Goal: Information Seeking & Learning: Learn about a topic

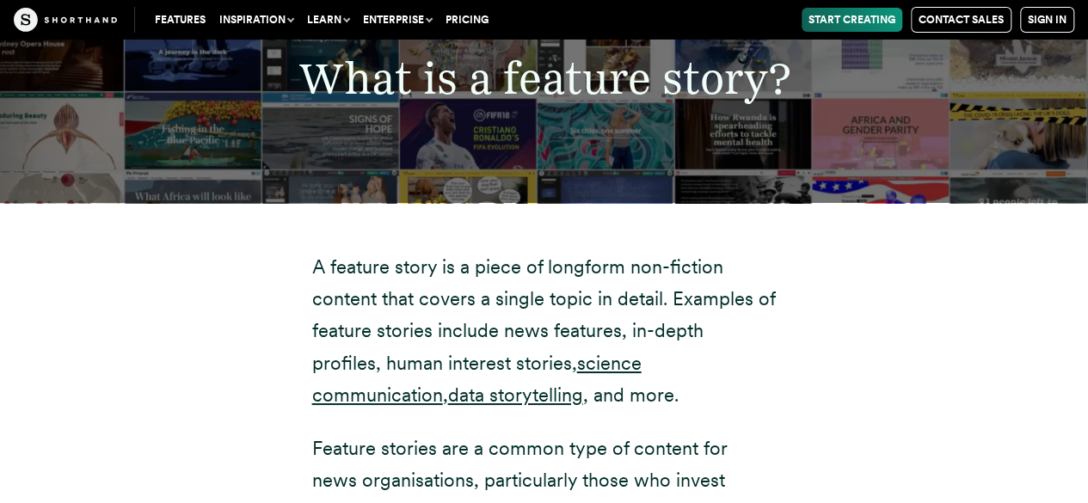
scroll to position [3135, 0]
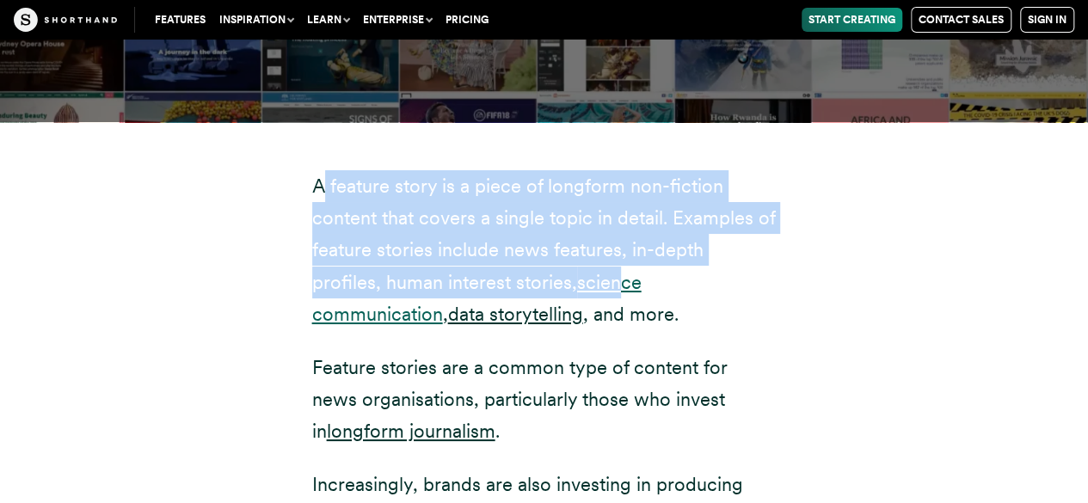
drag, startPoint x: 318, startPoint y: 121, endPoint x: 548, endPoint y: 220, distance: 250.7
click at [548, 220] on p "A feature story is a piece of longform non-fiction content that covers a single…" at bounding box center [544, 250] width 464 height 161
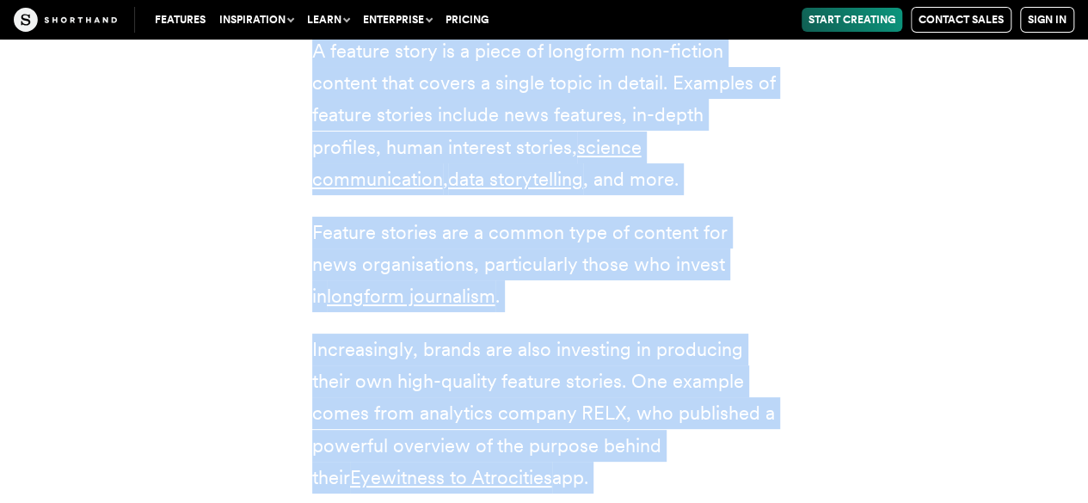
scroll to position [3546, 0]
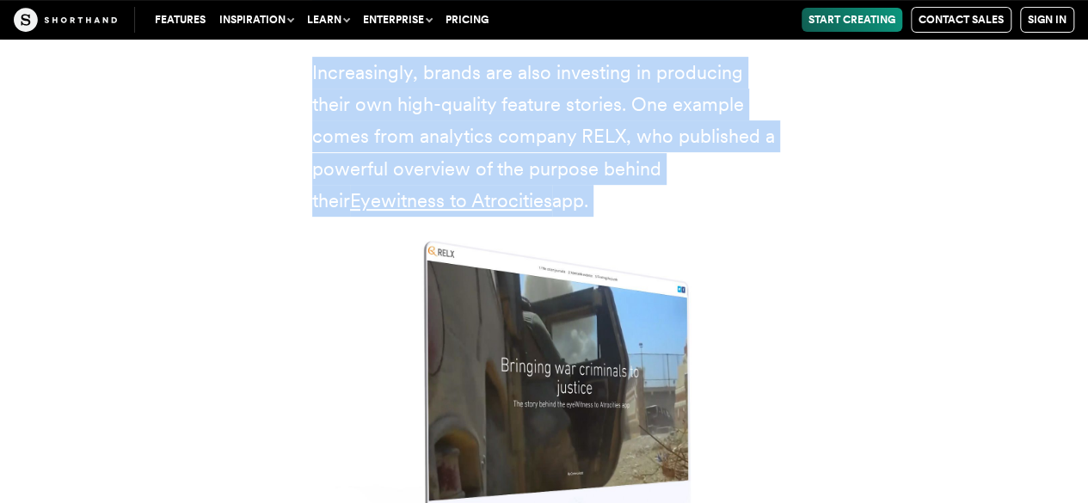
drag, startPoint x: 314, startPoint y: 125, endPoint x: 731, endPoint y: 137, distance: 417.1
click at [731, 137] on div "A feature story is a piece of longform non-fiction content that covers a single…" at bounding box center [544, 204] width 464 height 892
copy div "A feature story is a piece of longform non-fiction content that covers a single…"
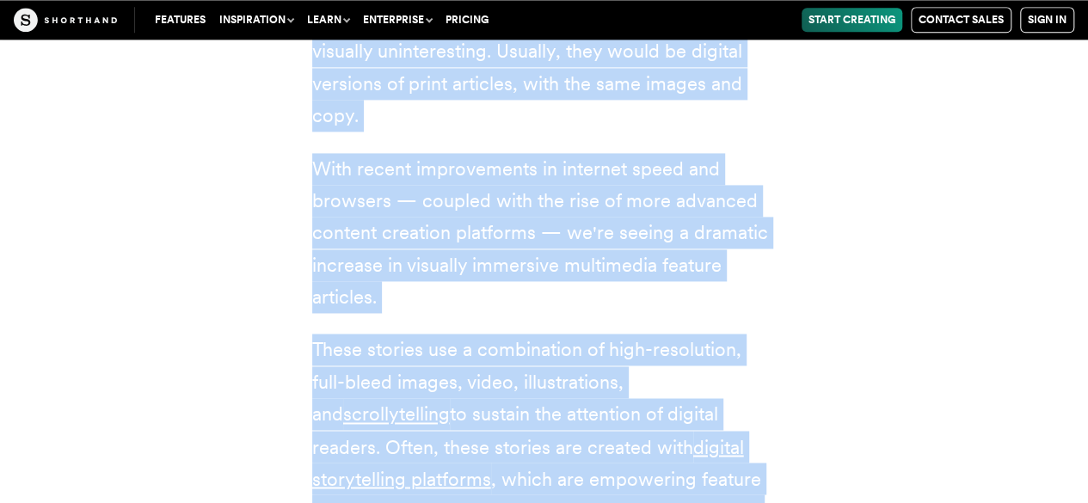
scroll to position [4728, 0]
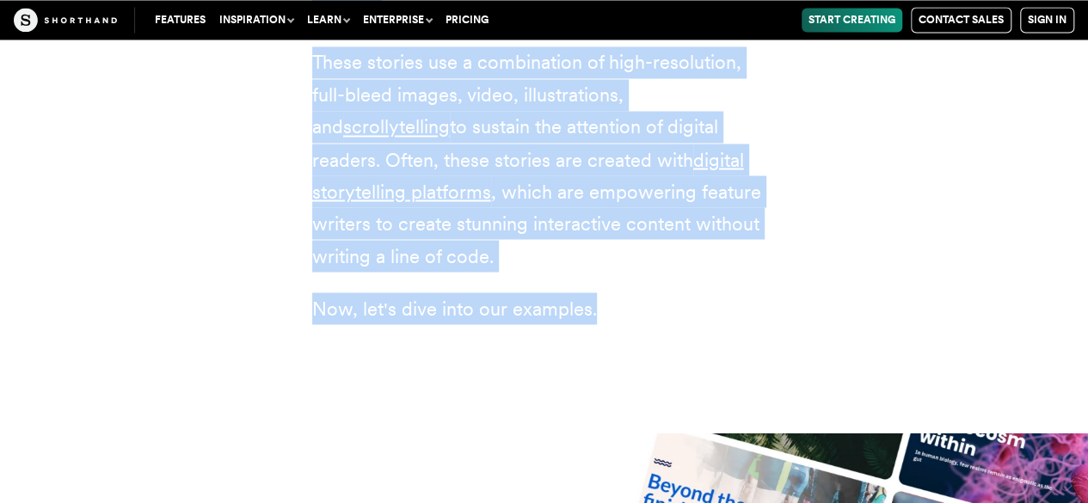
drag, startPoint x: 254, startPoint y: 109, endPoint x: 744, endPoint y: 288, distance: 521.6
copy article "How are feature stories changing? A decade ago, most feature stories on the web…"
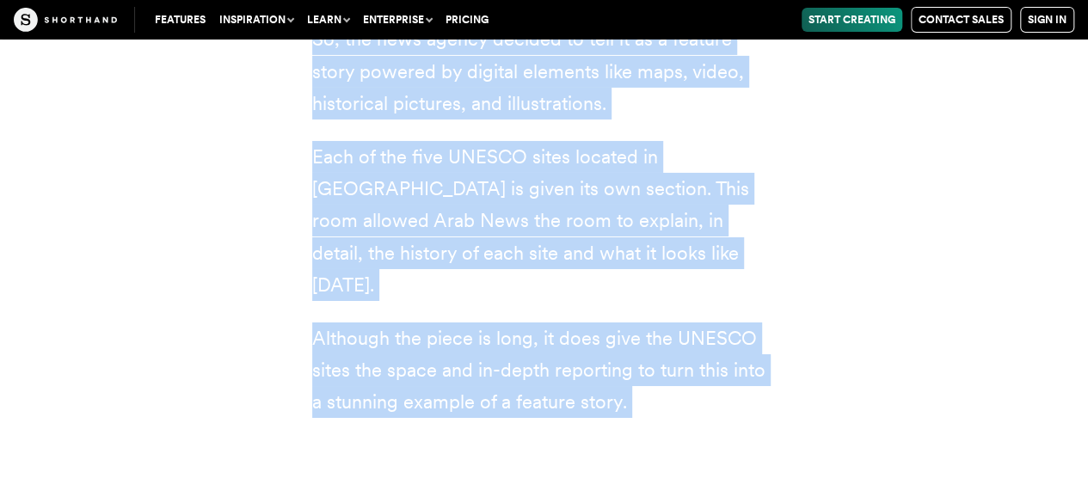
scroll to position [6236, 0]
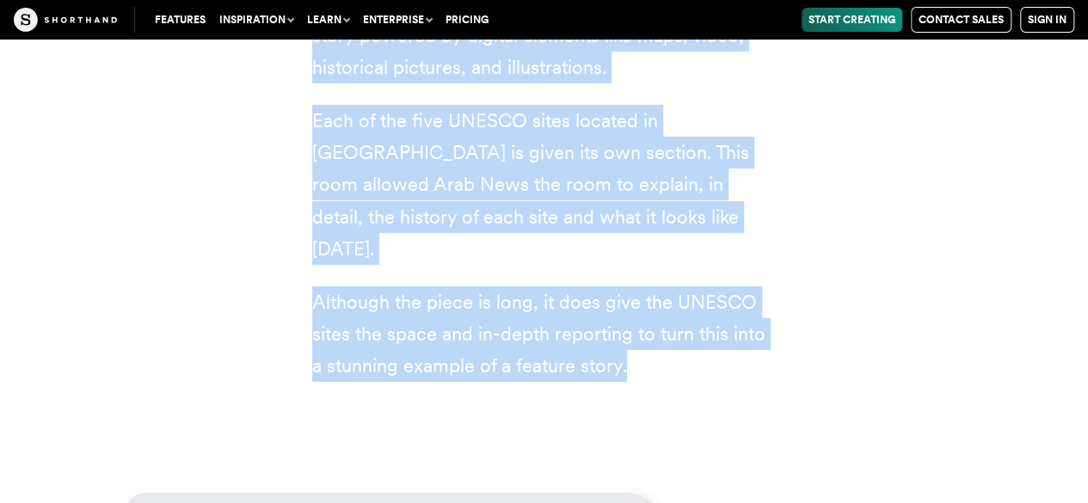
drag, startPoint x: 529, startPoint y: 199, endPoint x: 731, endPoint y: 240, distance: 206.2
click at [731, 240] on div "1 Arab News When Arab News decided to showcase [GEOGRAPHIC_DATA]'s UNESCO's Wor…" at bounding box center [544, 54] width 464 height 655
copy div "1 Arab News When Arab News decided to showcase [GEOGRAPHIC_DATA]'s UNESCO's Wor…"
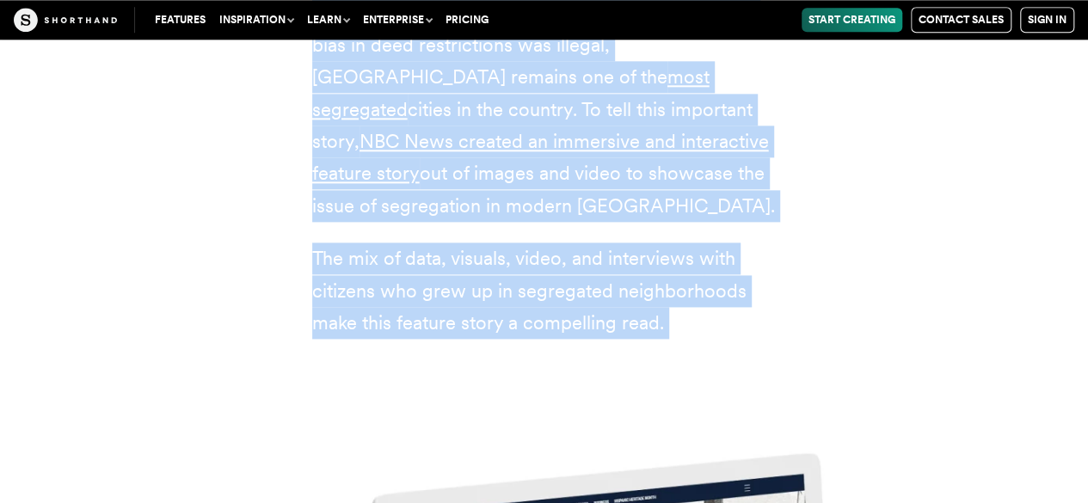
scroll to position [7632, 0]
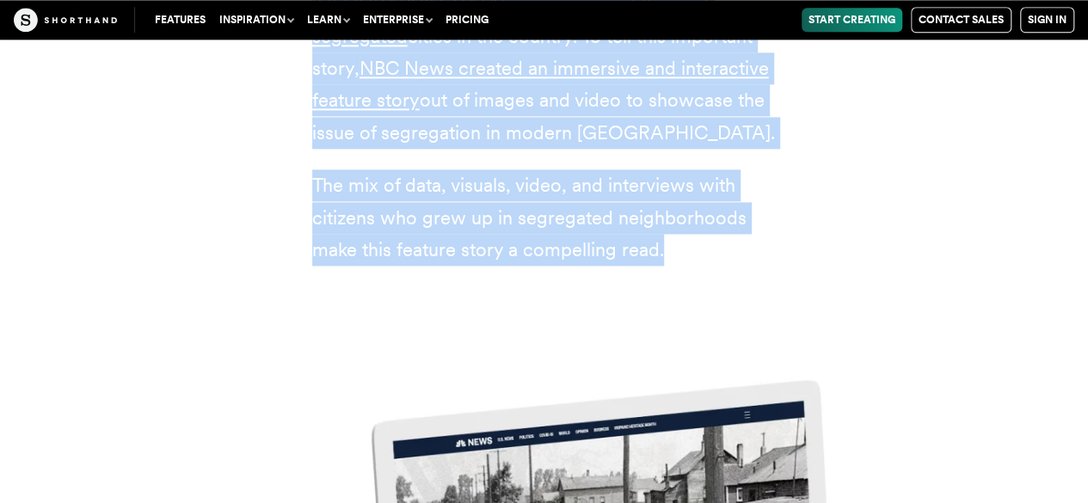
drag, startPoint x: 536, startPoint y: 98, endPoint x: 738, endPoint y: 73, distance: 203.6
copy div "2 NBC News In the 1930s, America's Federal Government enacted redlining policie…"
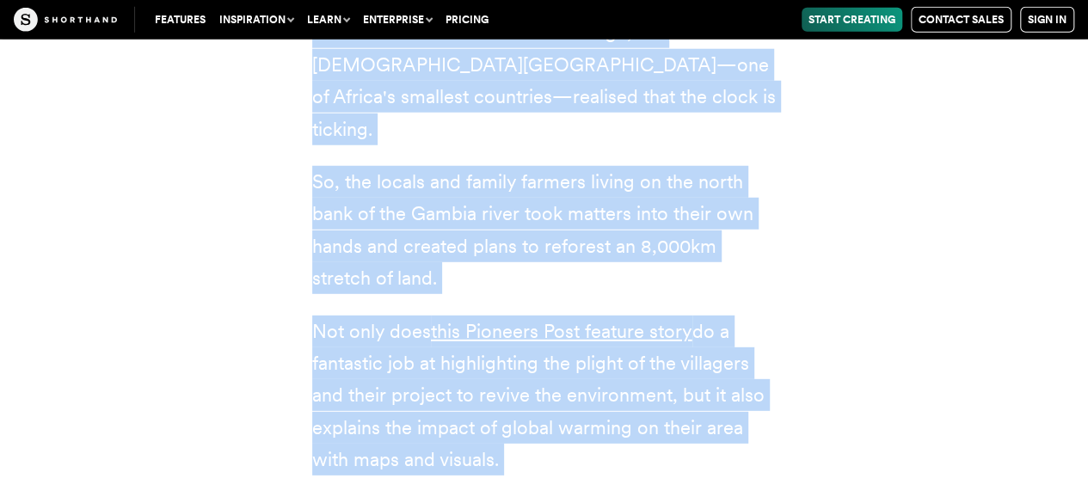
scroll to position [8851, 0]
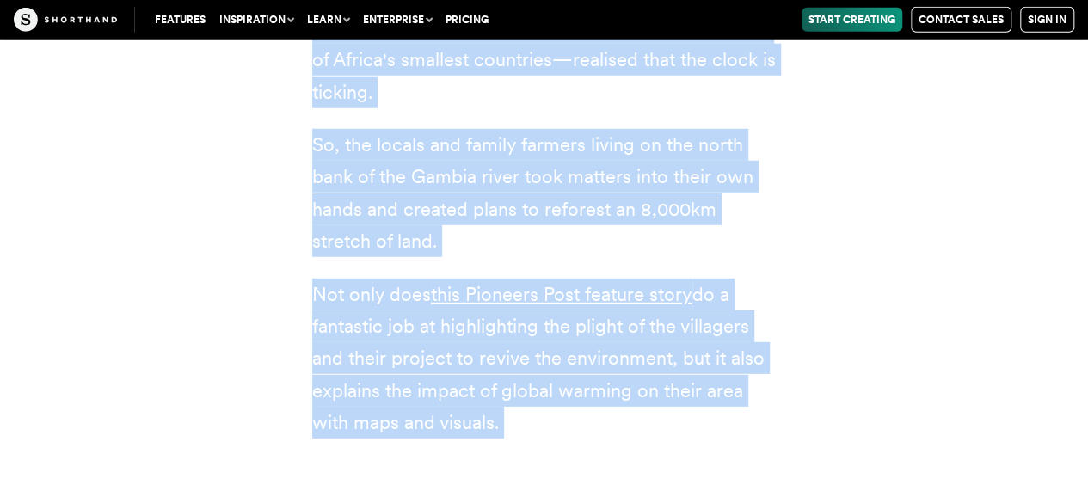
drag, startPoint x: 532, startPoint y: 149, endPoint x: 751, endPoint y: 282, distance: 255.8
click at [751, 282] on div "3 Pioneers Post In the race to combat climate change, the [DEMOGRAPHIC_DATA][GE…" at bounding box center [544, 133] width 533 height 745
copy div "3 Pioneers Post In the race to combat climate change, the [DEMOGRAPHIC_DATA][GE…"
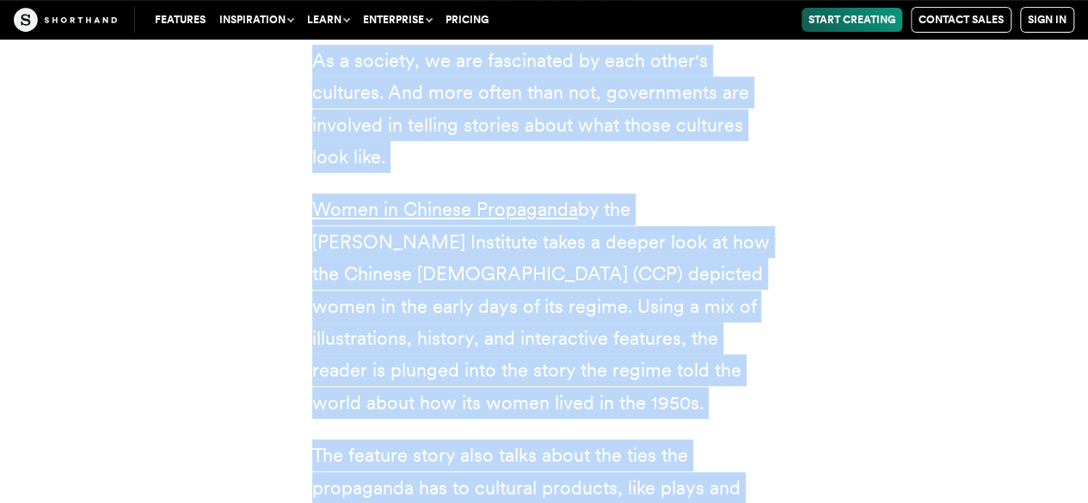
scroll to position [10329, 0]
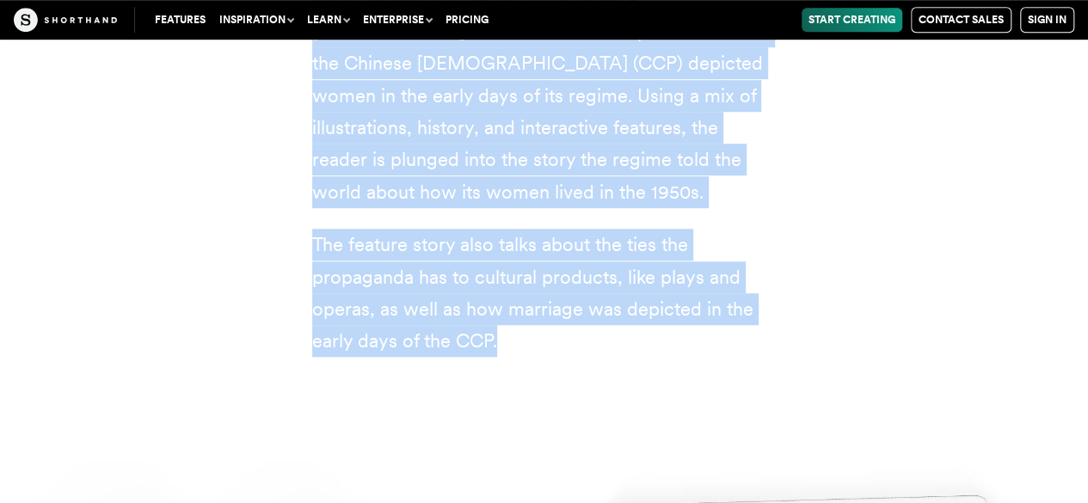
drag, startPoint x: 509, startPoint y: 175, endPoint x: 751, endPoint y: 82, distance: 259.6
copy div "4 [PERSON_NAME] Institute As a society, we are fascinated by each other's cultu…"
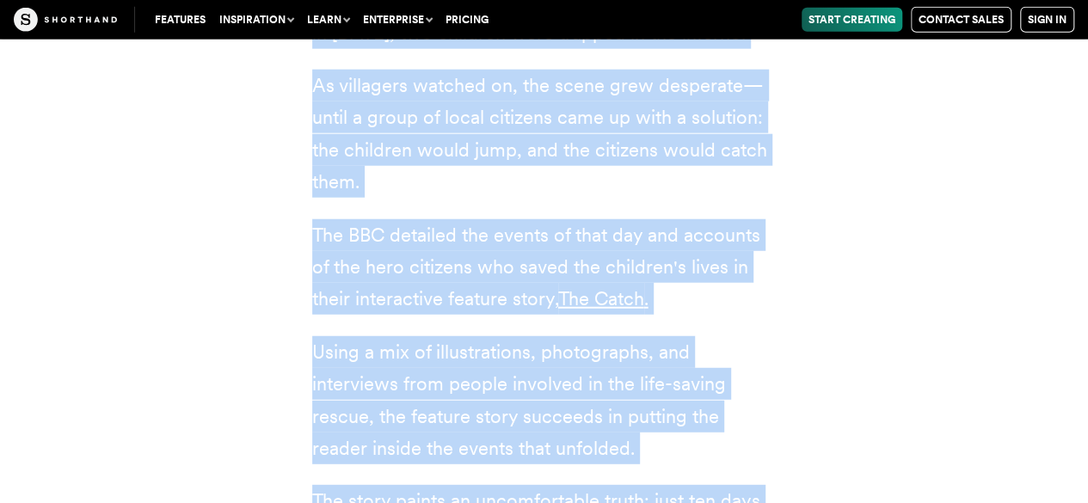
scroll to position [12034, 0]
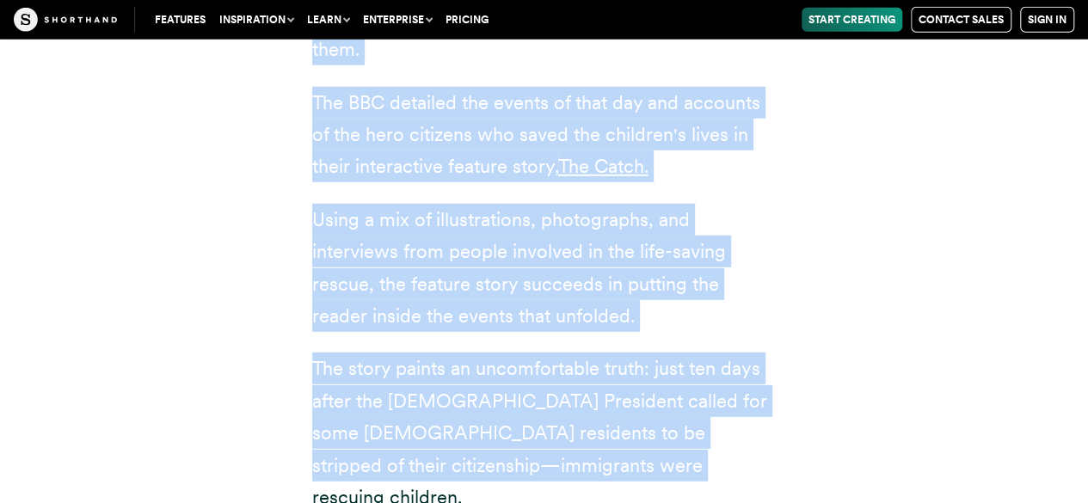
drag, startPoint x: 530, startPoint y: 152, endPoint x: 702, endPoint y: 208, distance: 180.8
click at [702, 208] on div "5 BBC When an apartment building in [GEOGRAPHIC_DATA][PERSON_NAME], [GEOGRAPHIC…" at bounding box center [544, 71] width 464 height 885
copy div "5 BBC When an apartment building in [GEOGRAPHIC_DATA][PERSON_NAME], [GEOGRAPHIC…"
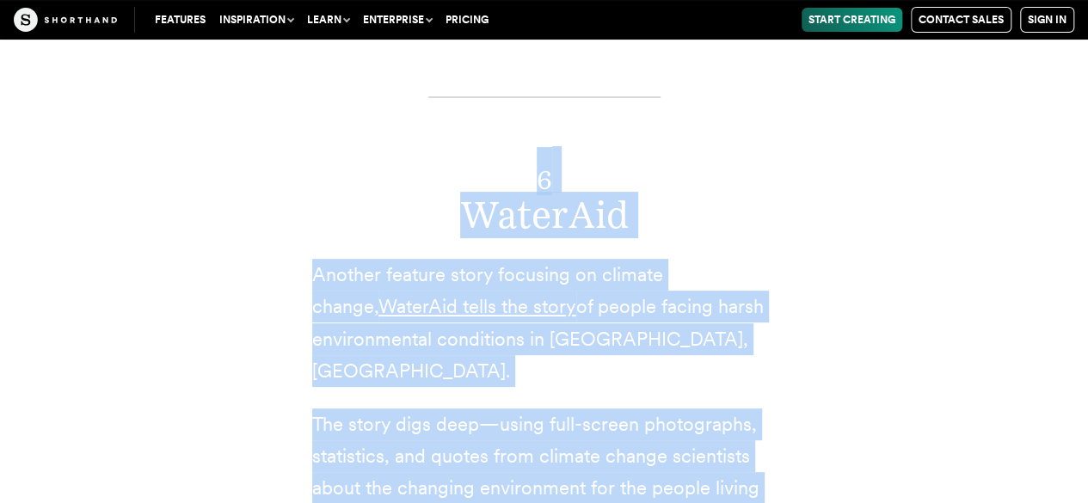
scroll to position [13258, 0]
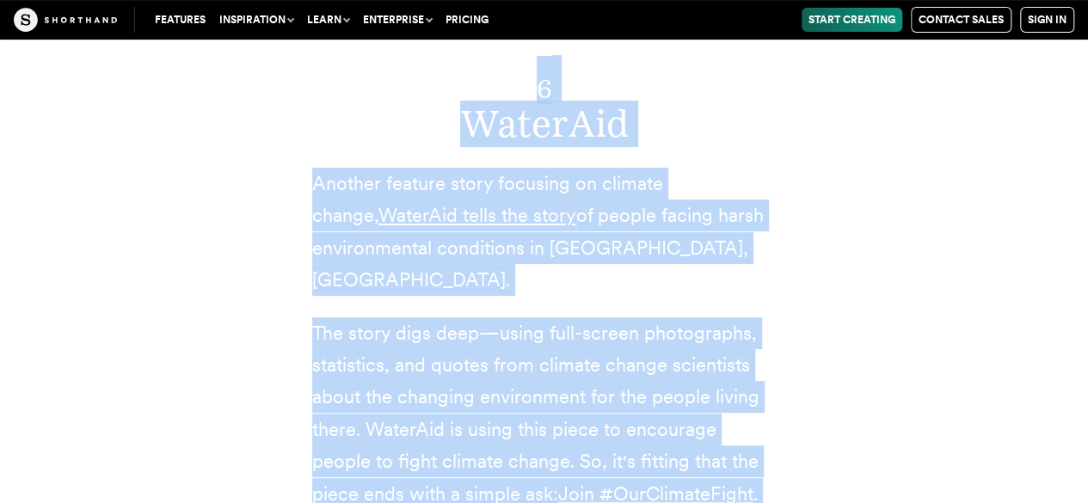
drag, startPoint x: 526, startPoint y: 56, endPoint x: 763, endPoint y: 188, distance: 271.7
click at [763, 188] on div "6 WaterAid Another feature story focusing on climate change, [PERSON_NAME] tell…" at bounding box center [544, 263] width 533 height 628
copy div "6 WaterAid Another feature story focusing on climate change, [PERSON_NAME] tell…"
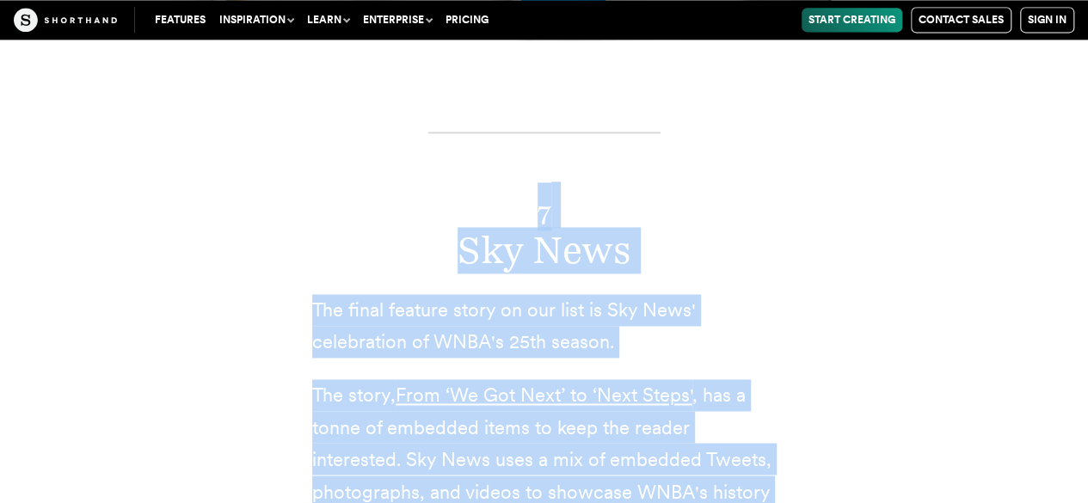
scroll to position [14380, 0]
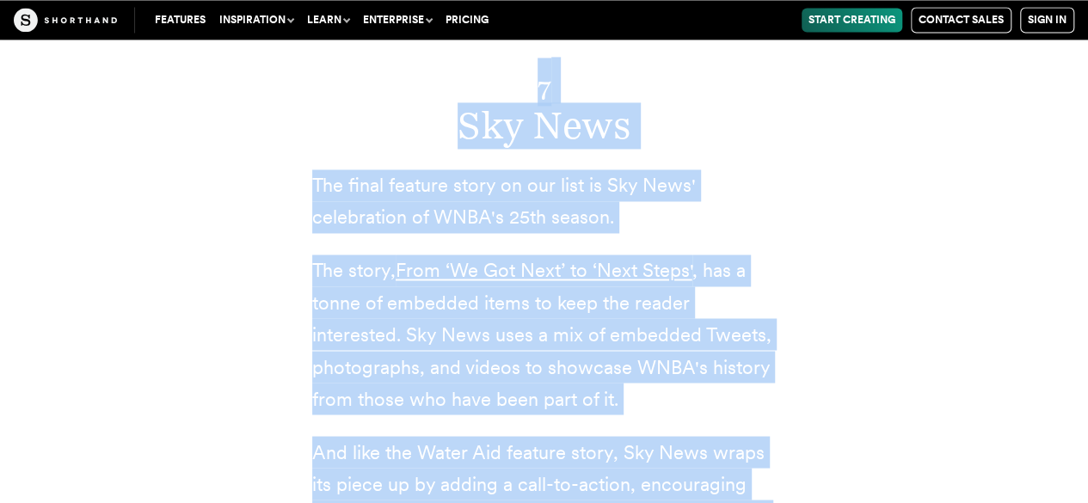
drag, startPoint x: 526, startPoint y: 174, endPoint x: 695, endPoint y: 251, distance: 185.4
click at [695, 251] on div "7 Sky News The final feature story on our list is Sky News' celebration of WNBA…" at bounding box center [544, 291] width 533 height 681
copy div "7 Sky News The final feature story on our list is Sky News' celebration of WNBA…"
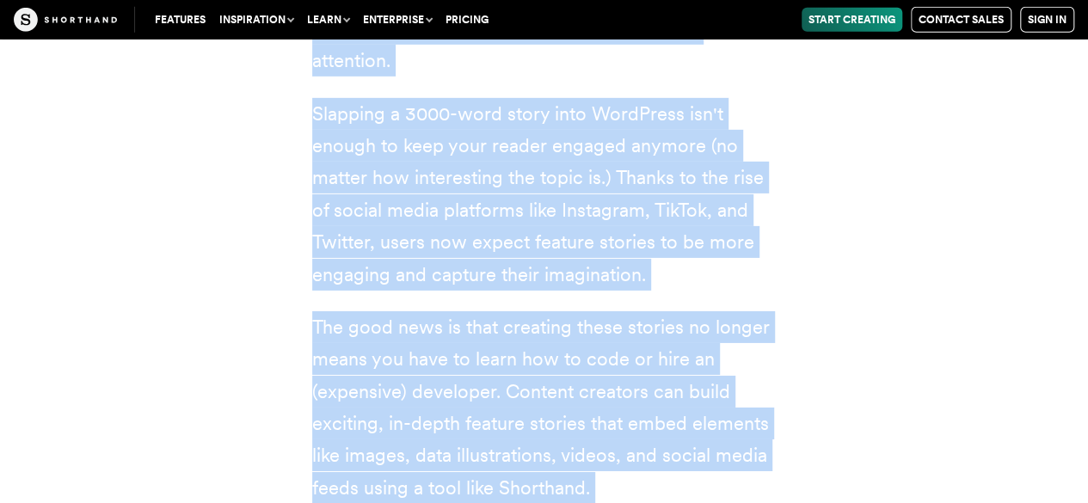
scroll to position [15753, 0]
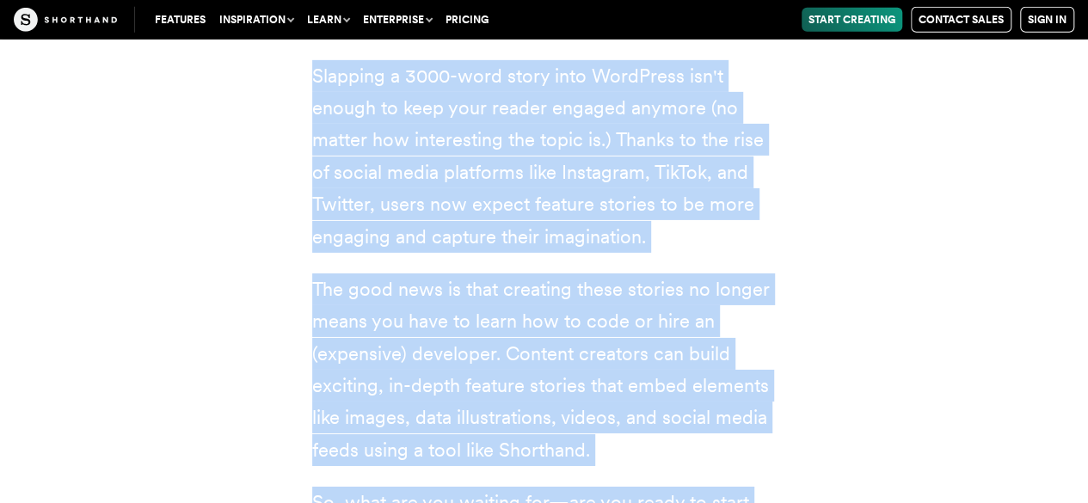
drag, startPoint x: 310, startPoint y: 225, endPoint x: 703, endPoint y: 376, distance: 420.7
click at [703, 376] on div "Content creators and news agencies have stepped up their storytelling game and …" at bounding box center [544, 315] width 533 height 905
copy div "Loremip dolorsit ame cons adipisci elit seddoei te incid utlaboreetdo magn ali …"
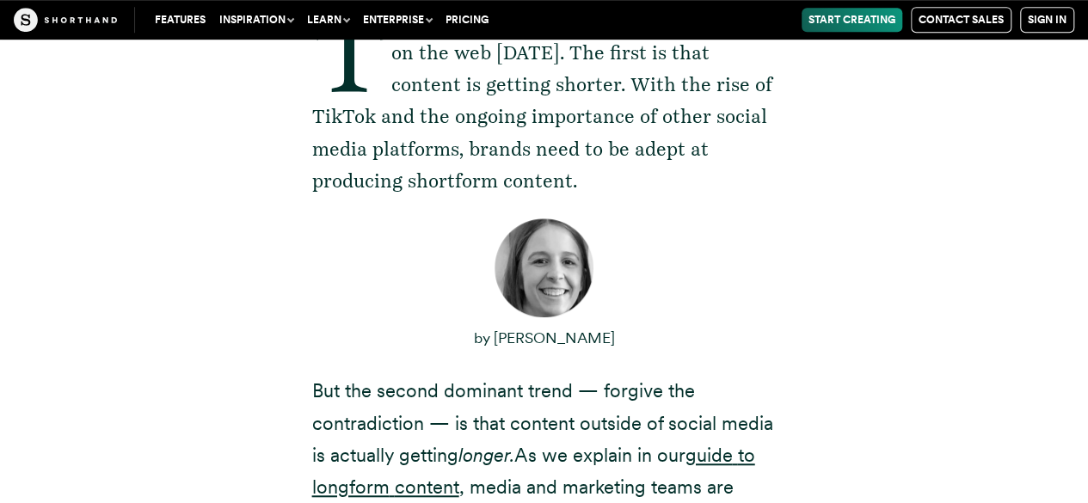
scroll to position [0, 0]
